Goal: Find specific page/section: Find specific page/section

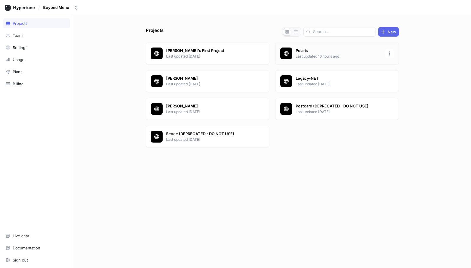
click at [323, 46] on div "Polaris Last updated 16 hours ago" at bounding box center [336, 54] width 123 height 22
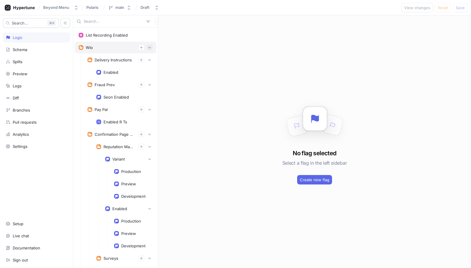
click at [150, 48] on icon "button" at bounding box center [150, 48] width 4 height 4
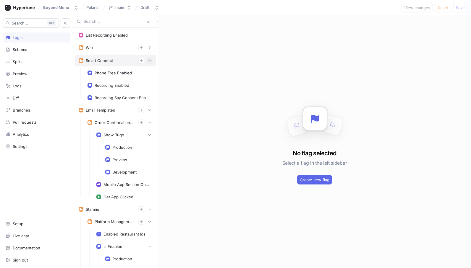
click at [151, 60] on icon "button" at bounding box center [150, 61] width 4 height 4
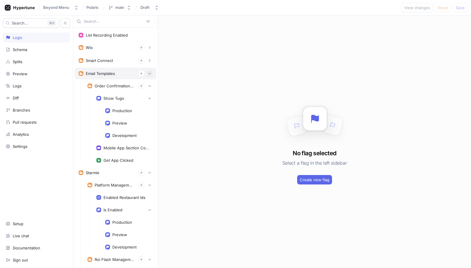
click at [149, 72] on icon "button" at bounding box center [150, 74] width 4 height 4
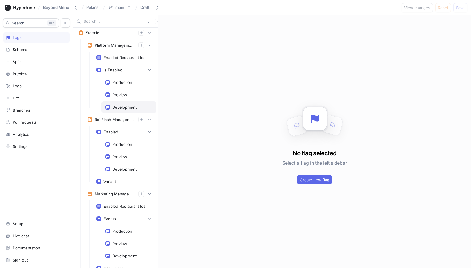
scroll to position [97, 0]
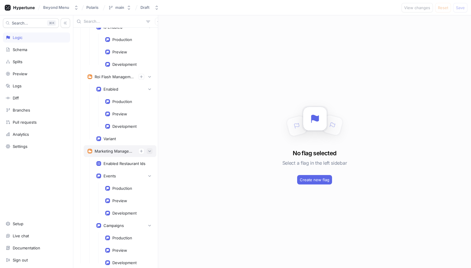
click at [148, 152] on icon "button" at bounding box center [150, 151] width 4 height 4
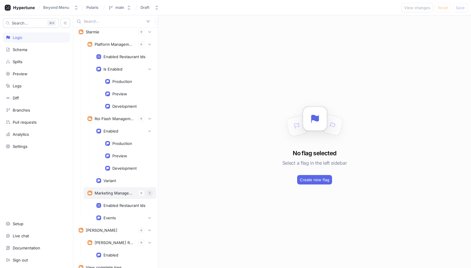
scroll to position [55, 0]
click at [115, 194] on div "Marketing Management" at bounding box center [114, 193] width 39 height 5
